Goal: Transaction & Acquisition: Purchase product/service

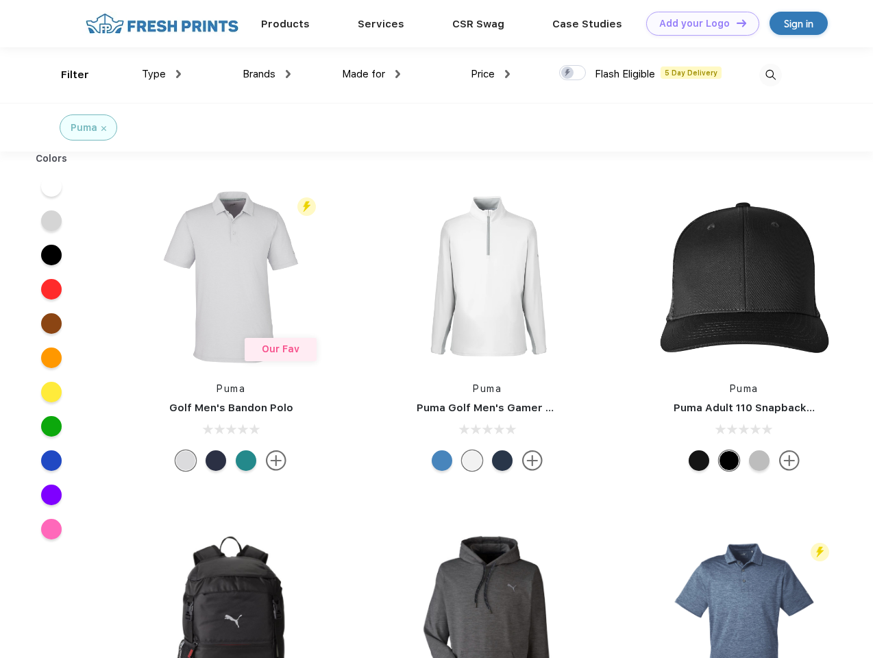
scroll to position [1, 0]
click at [697, 23] on link "Add your Logo Design Tool" at bounding box center [702, 24] width 113 height 24
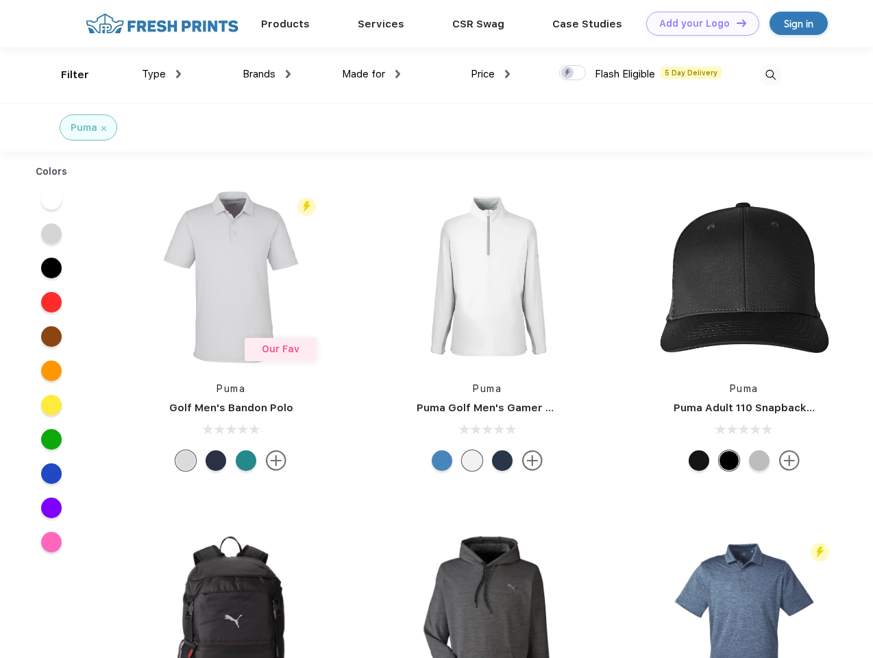
click at [0, 0] on div "Design Tool" at bounding box center [0, 0] width 0 height 0
click at [735, 23] on link "Add your Logo Design Tool" at bounding box center [702, 24] width 113 height 24
click at [66, 75] on div "Filter" at bounding box center [75, 75] width 28 height 16
click at [162, 74] on span "Type" at bounding box center [154, 74] width 24 height 12
click at [266, 74] on span "Brands" at bounding box center [258, 74] width 33 height 12
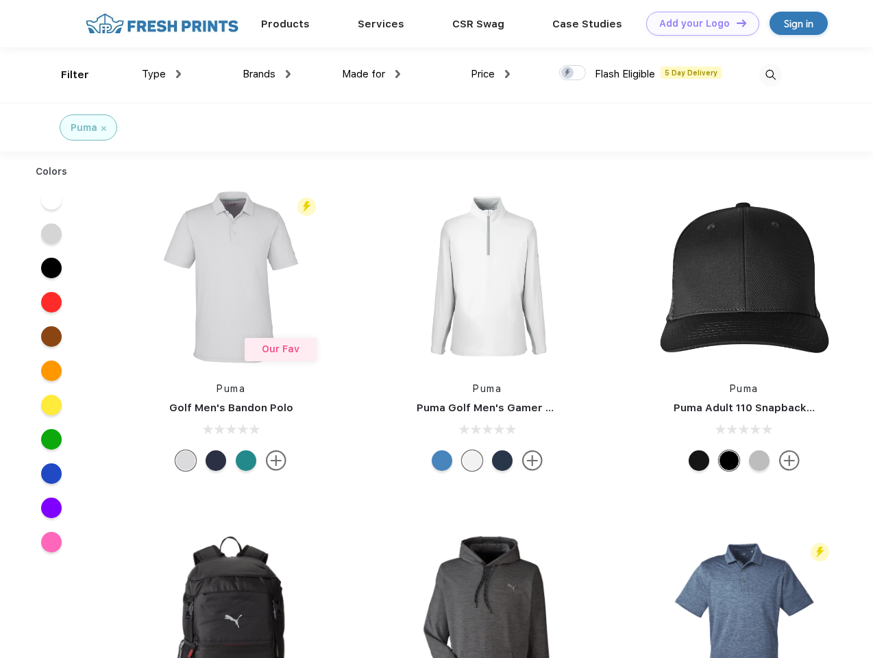
click at [371, 74] on span "Made for" at bounding box center [363, 74] width 43 height 12
click at [490, 74] on span "Price" at bounding box center [483, 74] width 24 height 12
click at [573, 73] on div at bounding box center [572, 72] width 27 height 15
click at [568, 73] on input "checkbox" at bounding box center [563, 68] width 9 height 9
click at [770, 75] on img at bounding box center [770, 75] width 23 height 23
